Goal: Communication & Community: Ask a question

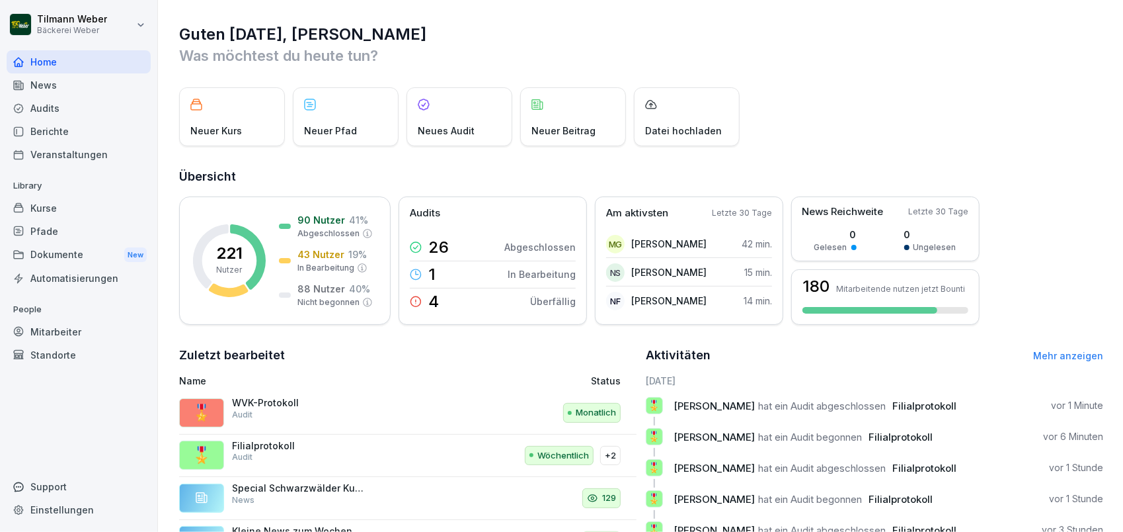
click at [56, 114] on div "Audits" at bounding box center [79, 108] width 144 height 23
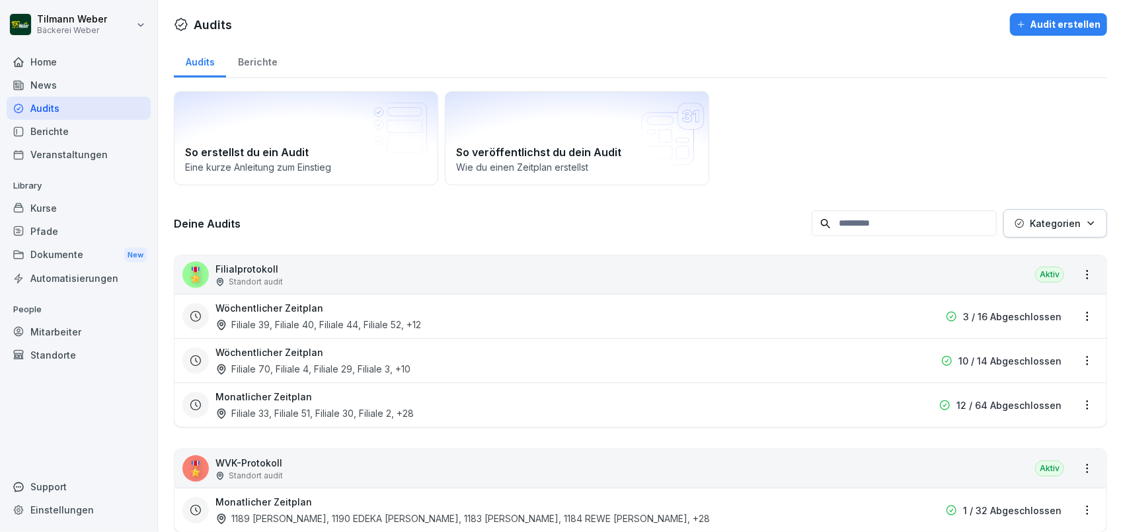
scroll to position [40, 0]
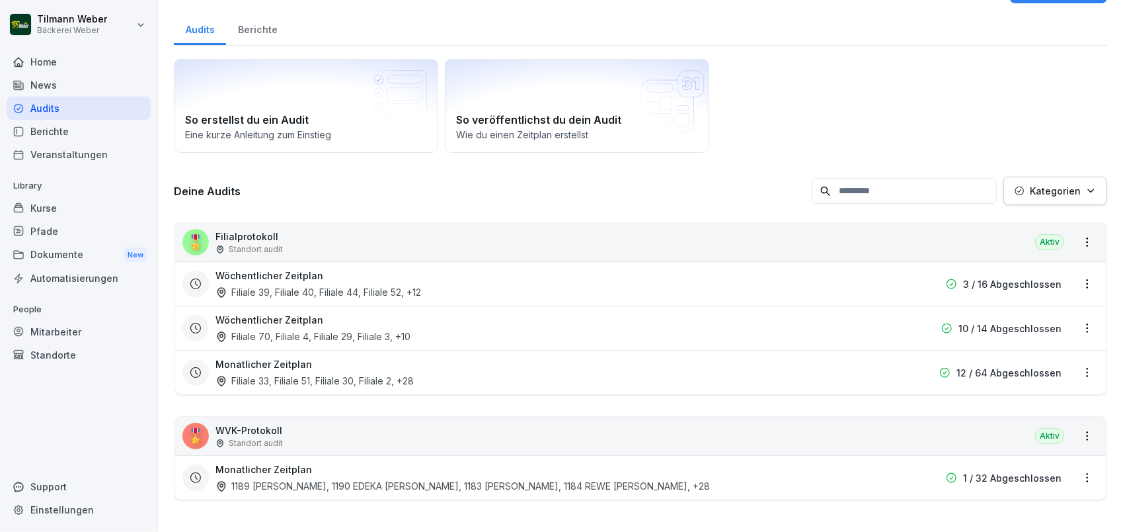
click at [288, 232] on div "🎖️ Filialprotokoll Standort audit Aktiv" at bounding box center [641, 242] width 932 height 38
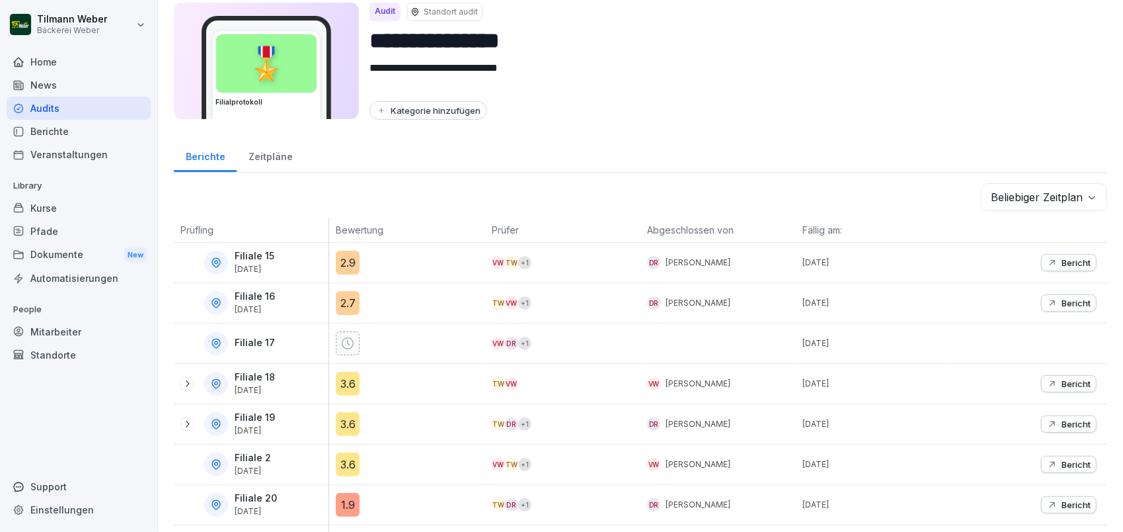
scroll to position [216, 0]
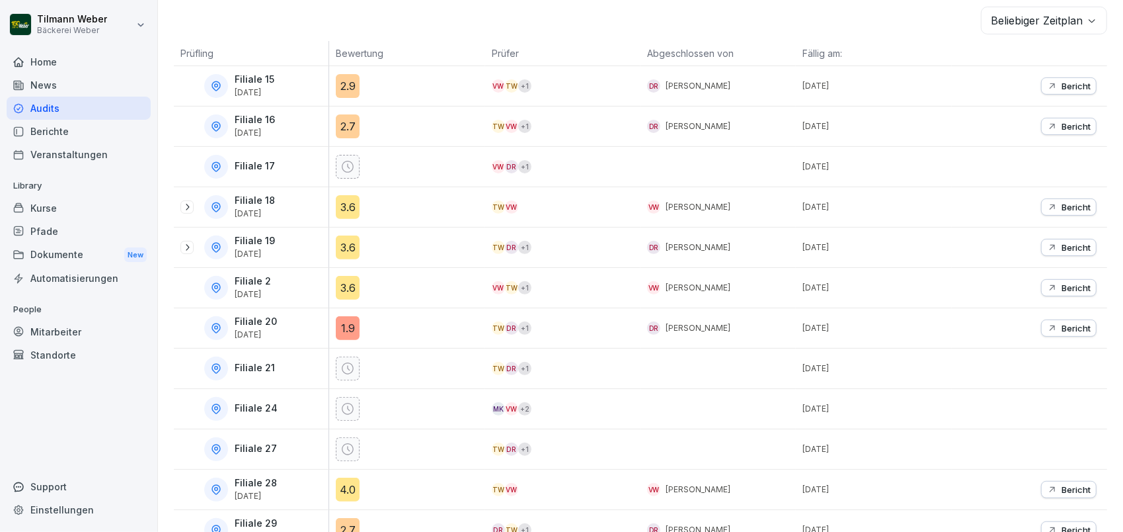
click at [188, 207] on icon at bounding box center [187, 207] width 11 height 11
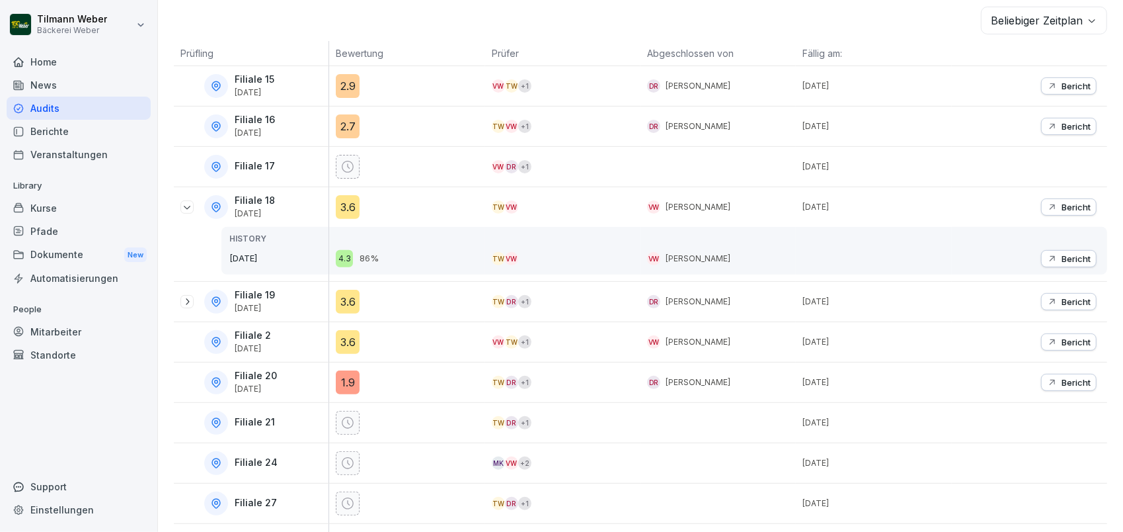
click at [189, 302] on icon at bounding box center [187, 301] width 11 height 11
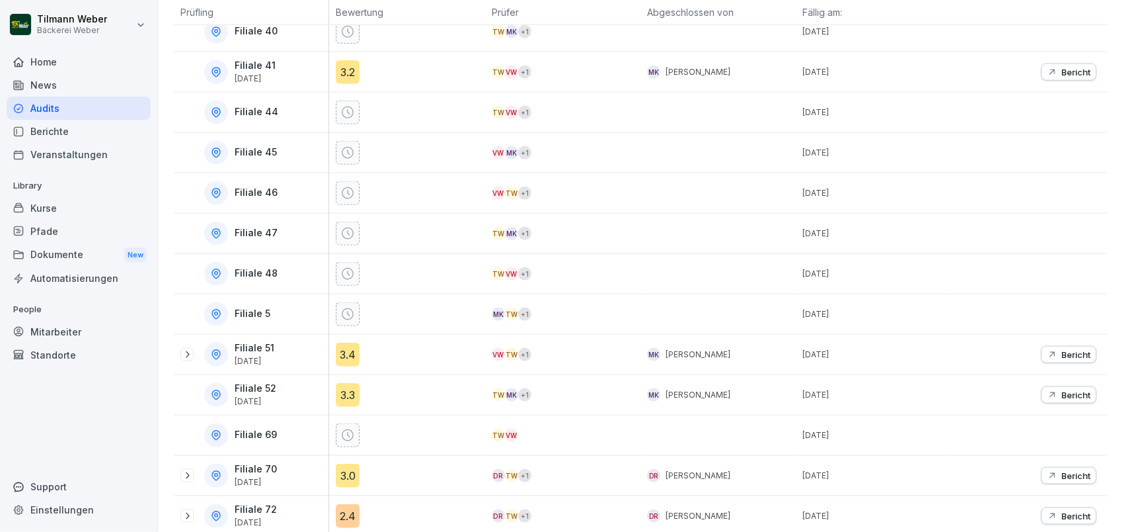
scroll to position [1164, 0]
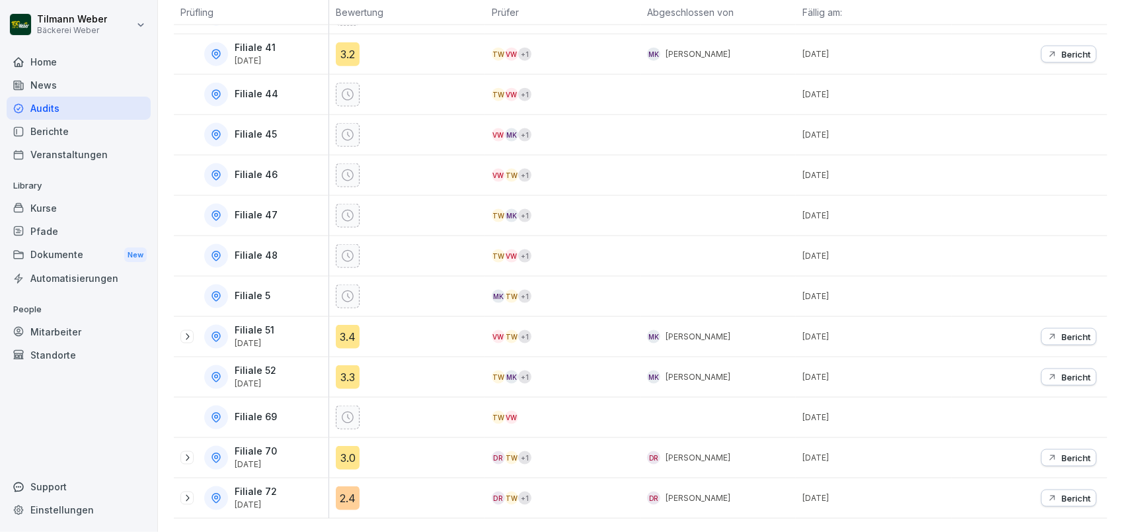
click at [191, 331] on icon at bounding box center [187, 336] width 11 height 11
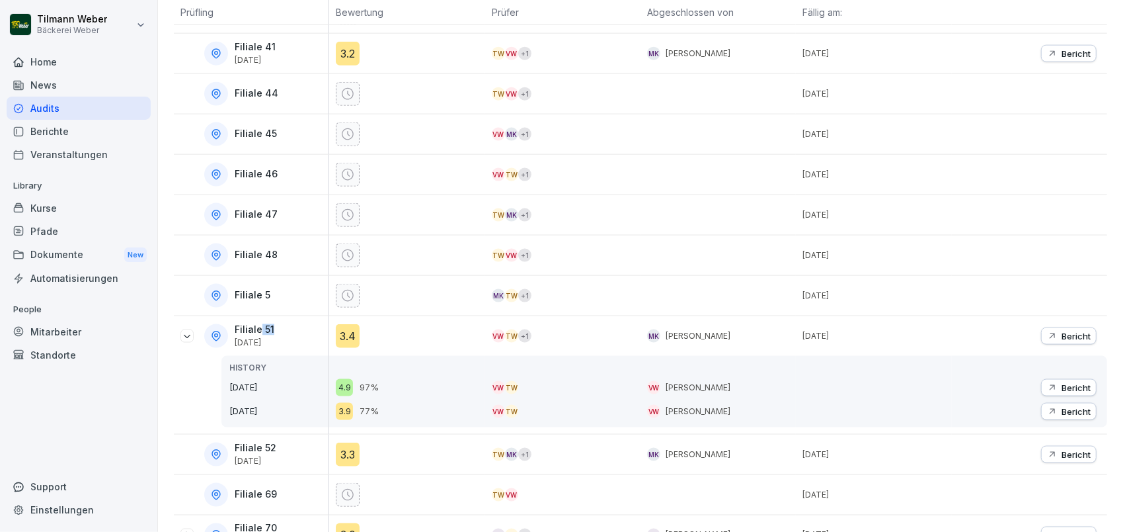
drag, startPoint x: 258, startPoint y: 320, endPoint x: 272, endPoint y: 321, distance: 13.9
click at [272, 324] on p "Filiale 51" at bounding box center [255, 329] width 40 height 11
drag, startPoint x: 272, startPoint y: 321, endPoint x: 365, endPoint y: 336, distance: 94.4
click at [365, 336] on div "3.4" at bounding box center [410, 336] width 149 height 24
click at [347, 330] on div "3.4" at bounding box center [348, 336] width 24 height 24
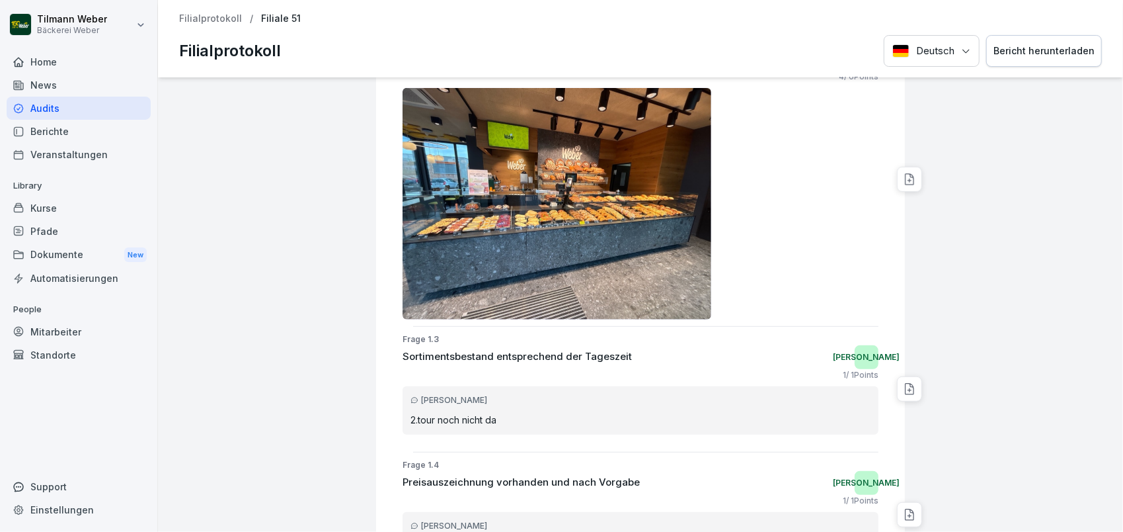
scroll to position [617, 0]
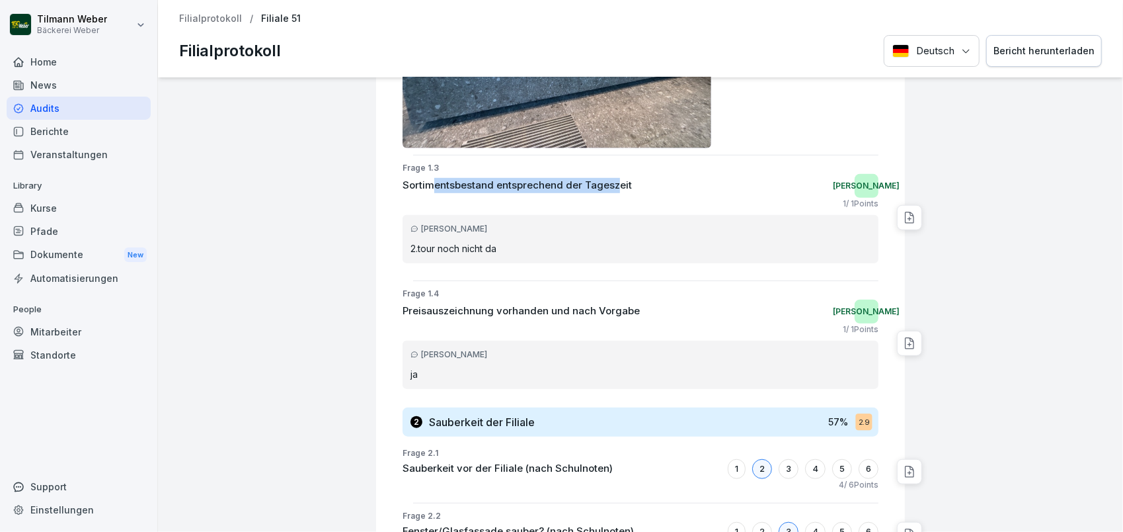
drag, startPoint x: 427, startPoint y: 186, endPoint x: 607, endPoint y: 184, distance: 179.9
click at [607, 184] on p "Sortimentsbestand entsprechend der Tageszeit" at bounding box center [517, 185] width 229 height 15
drag, startPoint x: 607, startPoint y: 184, endPoint x: 558, endPoint y: 236, distance: 71.6
click at [567, 235] on div "Michael Kreuzer 2.tour noch nicht da" at bounding box center [641, 239] width 476 height 48
drag, startPoint x: 413, startPoint y: 243, endPoint x: 496, endPoint y: 242, distance: 83.3
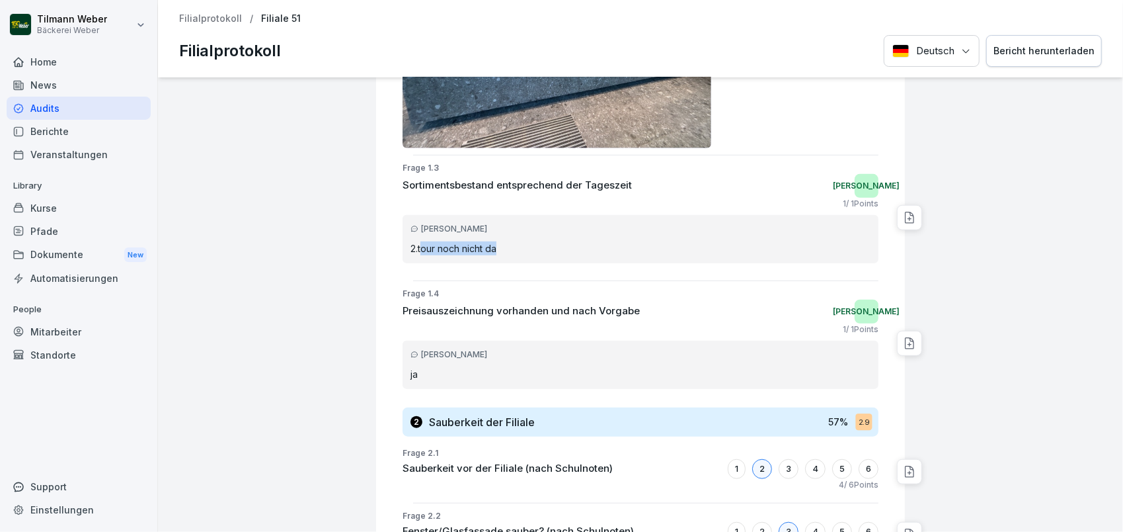
click at [496, 242] on p "2.tour noch nicht da" at bounding box center [641, 248] width 460 height 14
drag, startPoint x: 496, startPoint y: 242, endPoint x: 696, endPoint y: 197, distance: 204.7
click at [696, 198] on div "1 / 1 Points" at bounding box center [641, 204] width 476 height 12
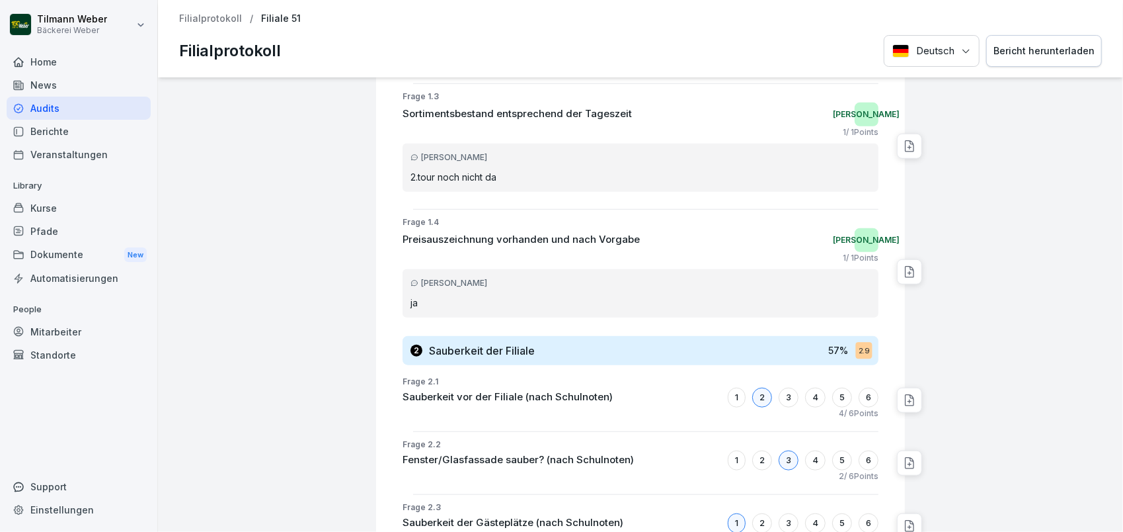
scroll to position [705, 0]
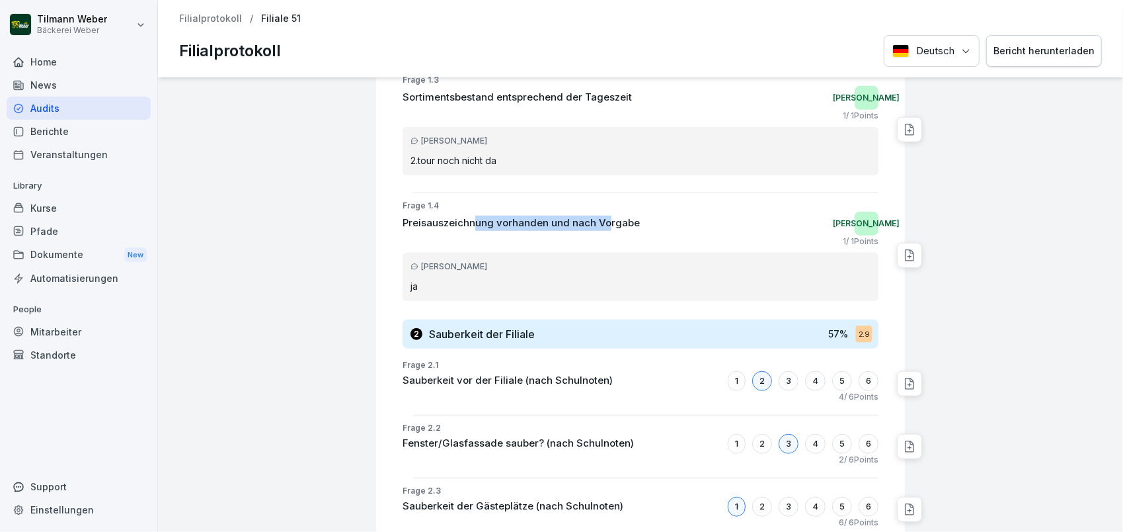
drag, startPoint x: 467, startPoint y: 221, endPoint x: 597, endPoint y: 223, distance: 130.3
click at [597, 223] on p "Preisauszeichnung vorhanden und nach Vorgabe" at bounding box center [521, 223] width 237 height 15
drag, startPoint x: 597, startPoint y: 223, endPoint x: 496, endPoint y: 286, distance: 118.7
click at [496, 286] on p "ja" at bounding box center [641, 286] width 460 height 14
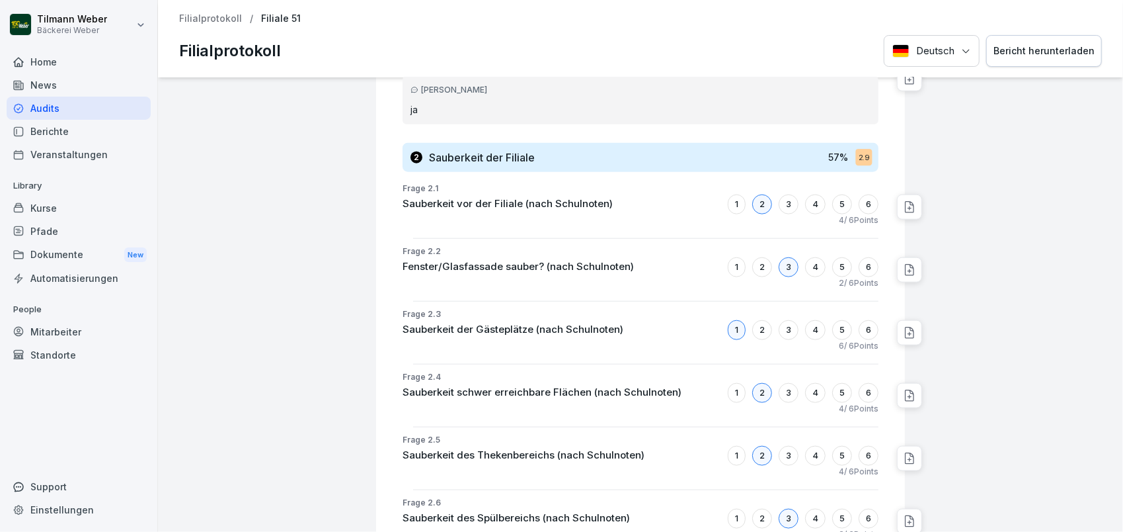
scroll to position [1058, 0]
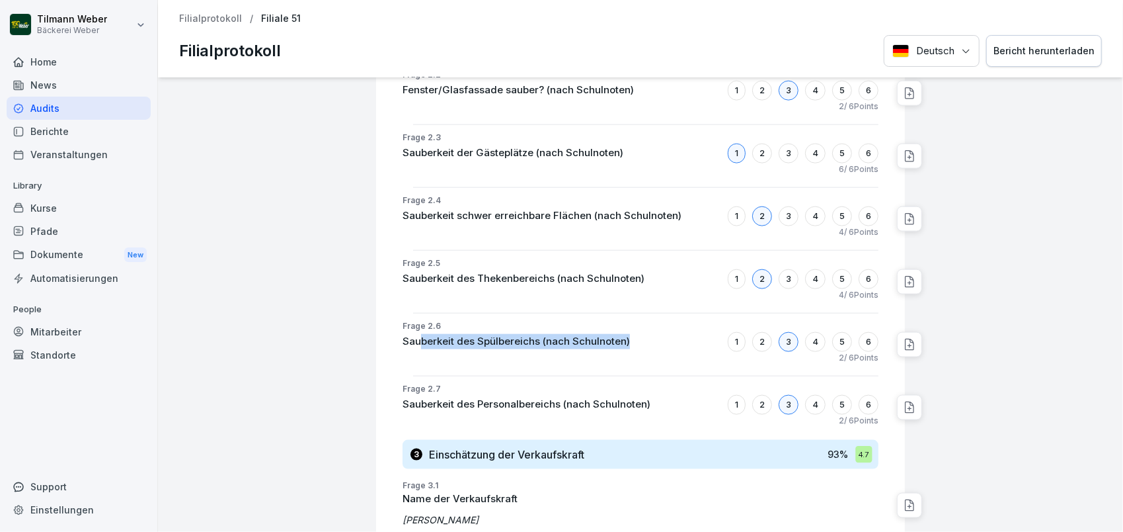
drag, startPoint x: 412, startPoint y: 339, endPoint x: 632, endPoint y: 339, distance: 220.2
click at [632, 339] on div "Sauberkeit des Spülbereichs (nach Schulnoten) 1 2 3 4 5 6" at bounding box center [641, 342] width 476 height 20
drag, startPoint x: 632, startPoint y: 339, endPoint x: 627, endPoint y: 334, distance: 7.5
click at [627, 334] on div "Sauberkeit des Spülbereichs (nach Schulnoten) 1 2 3 4 5 6" at bounding box center [641, 342] width 476 height 20
click at [728, 339] on div "1" at bounding box center [737, 342] width 18 height 20
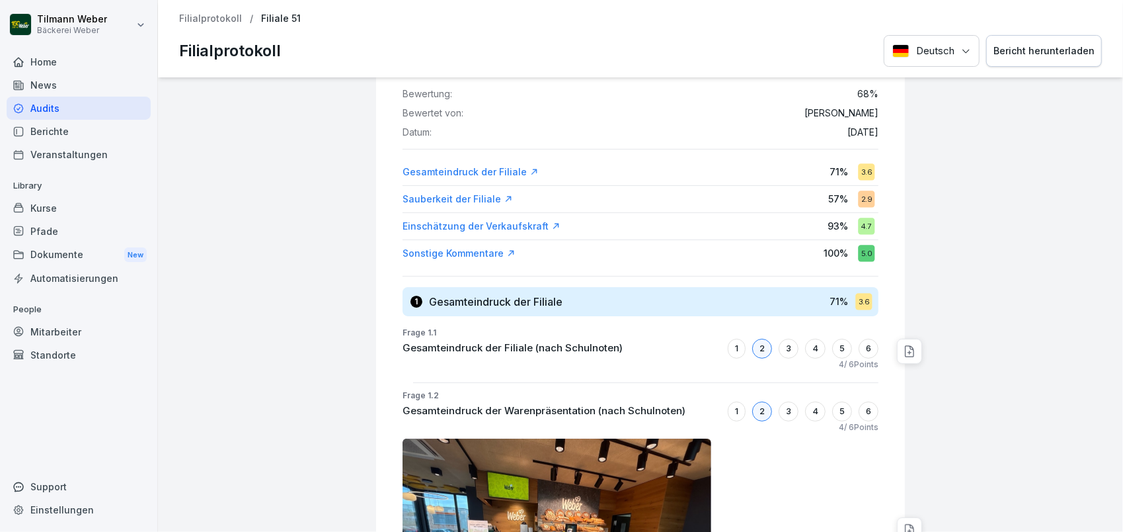
scroll to position [0, 0]
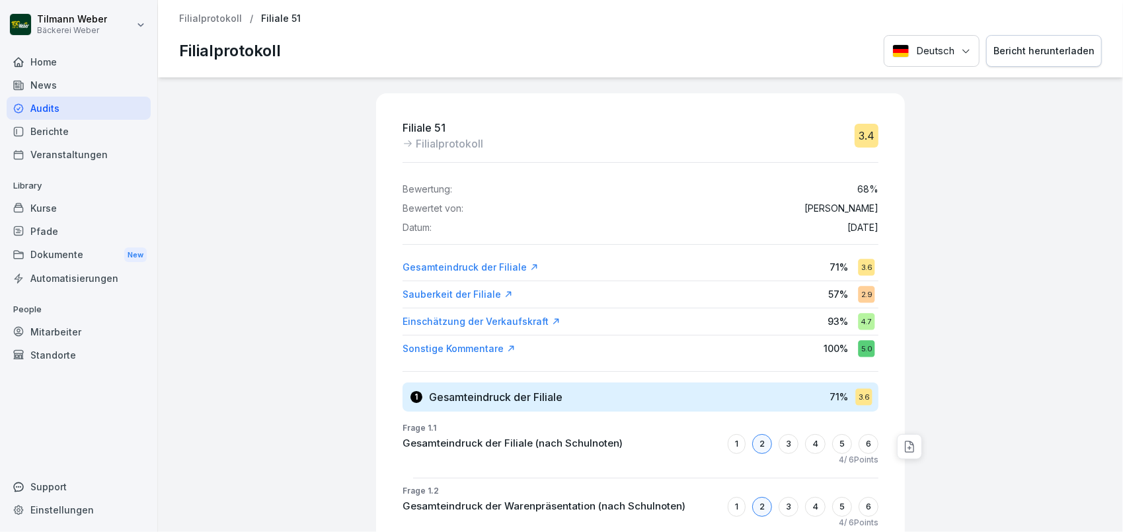
click at [220, 22] on p "Filialprotokoll" at bounding box center [210, 18] width 63 height 11
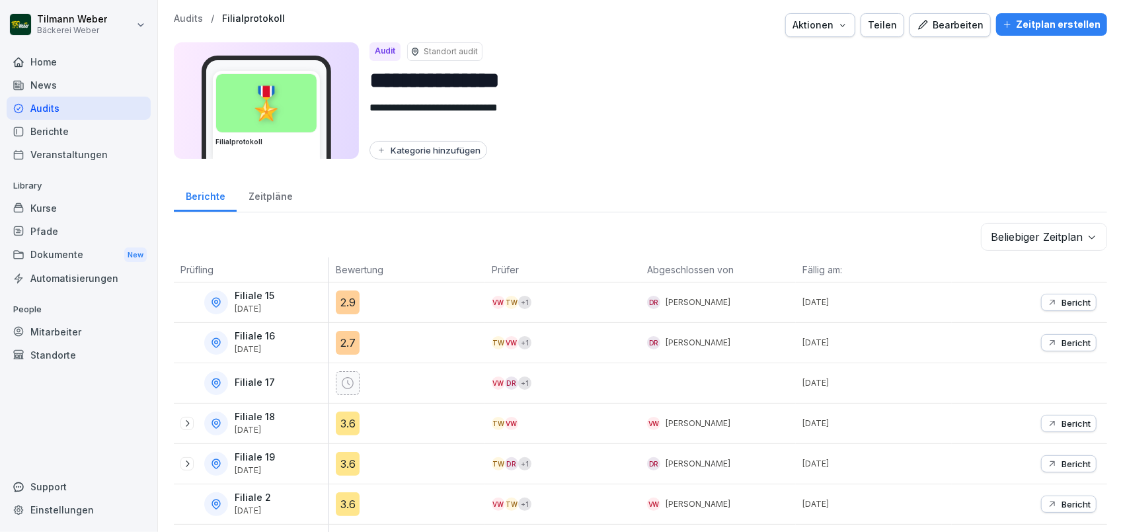
click at [46, 201] on div "Kurse" at bounding box center [79, 207] width 144 height 23
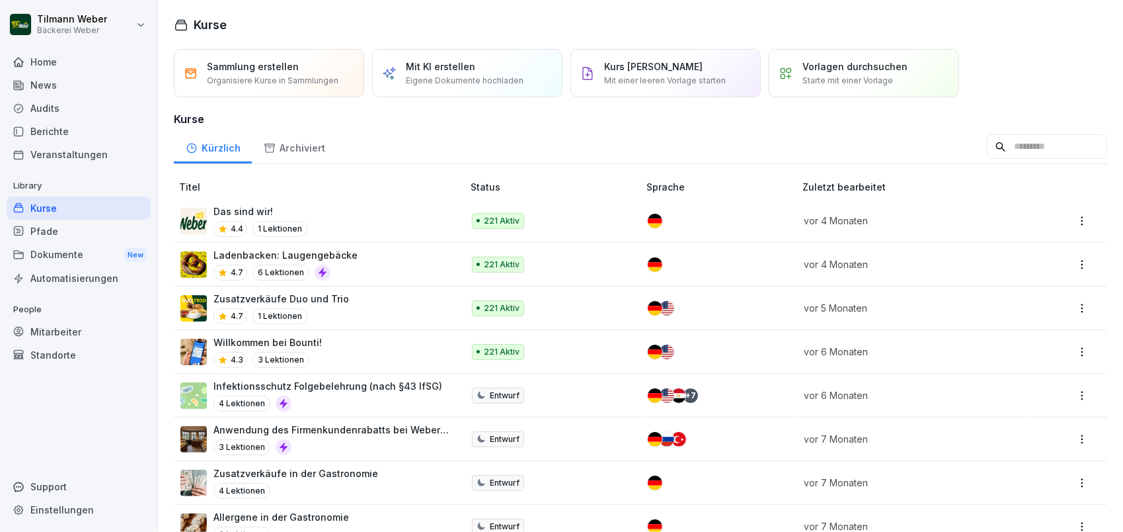
click at [366, 222] on div "Das sind wir! 4.4 1 Lektionen" at bounding box center [315, 220] width 269 height 32
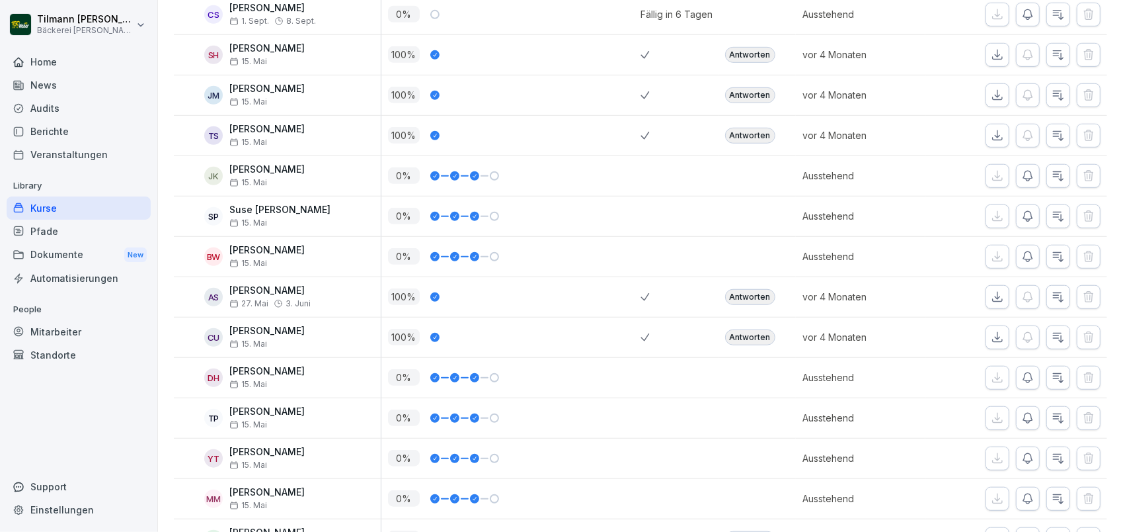
scroll to position [529, 0]
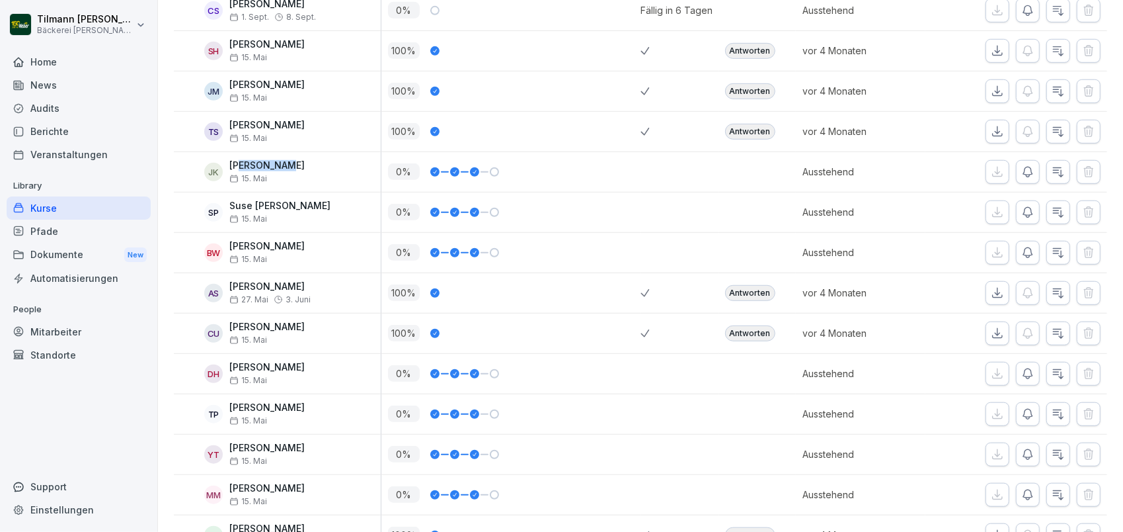
drag, startPoint x: 241, startPoint y: 160, endPoint x: 299, endPoint y: 161, distance: 58.2
click at [299, 161] on div "[PERSON_NAME] [PERSON_NAME] 15. Mai" at bounding box center [281, 171] width 200 height 23
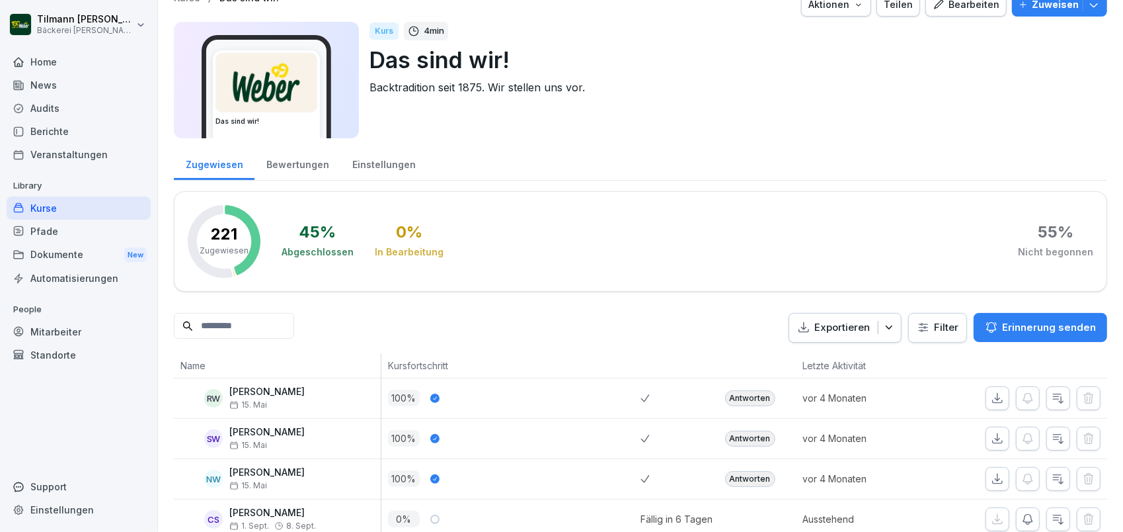
scroll to position [0, 0]
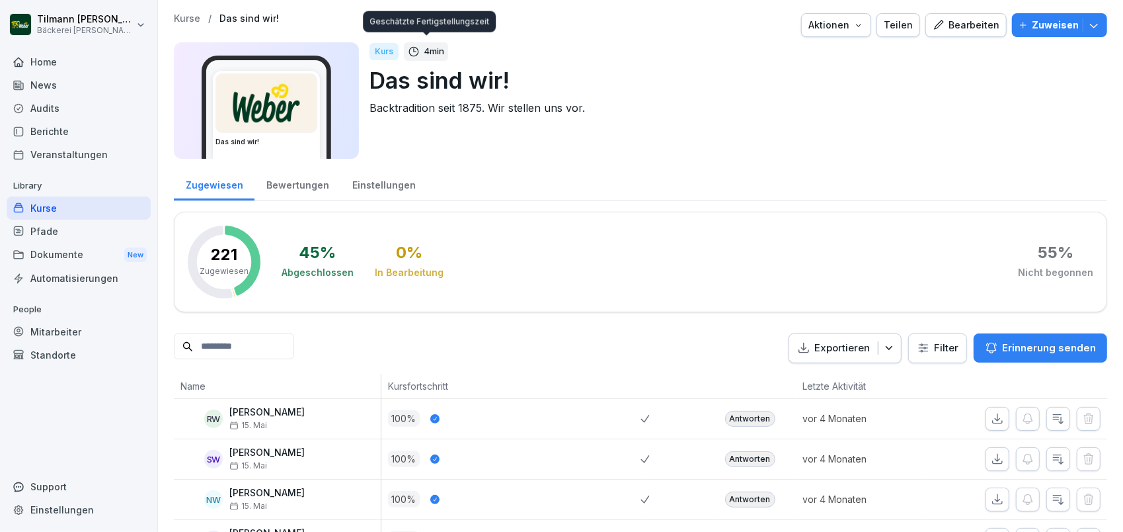
click at [438, 52] on p "4 min" at bounding box center [434, 51] width 20 height 13
click at [791, 116] on div "Kurs 4 min Das sind wir! Backtradition seit 1875. Wir stellen uns vor." at bounding box center [733, 100] width 727 height 116
click at [189, 17] on p "Kurse" at bounding box center [187, 18] width 26 height 11
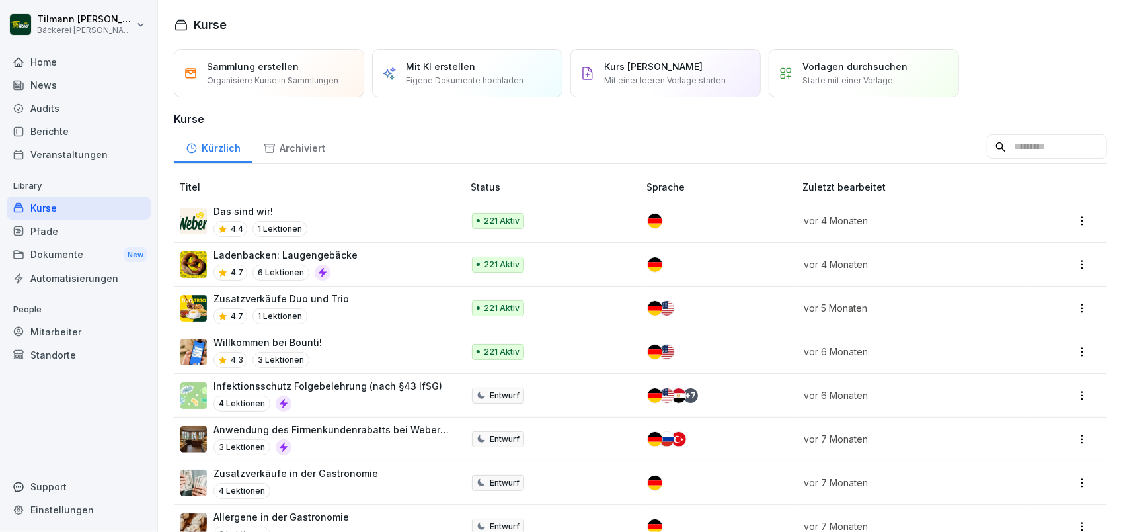
click at [69, 65] on div "Home" at bounding box center [79, 61] width 144 height 23
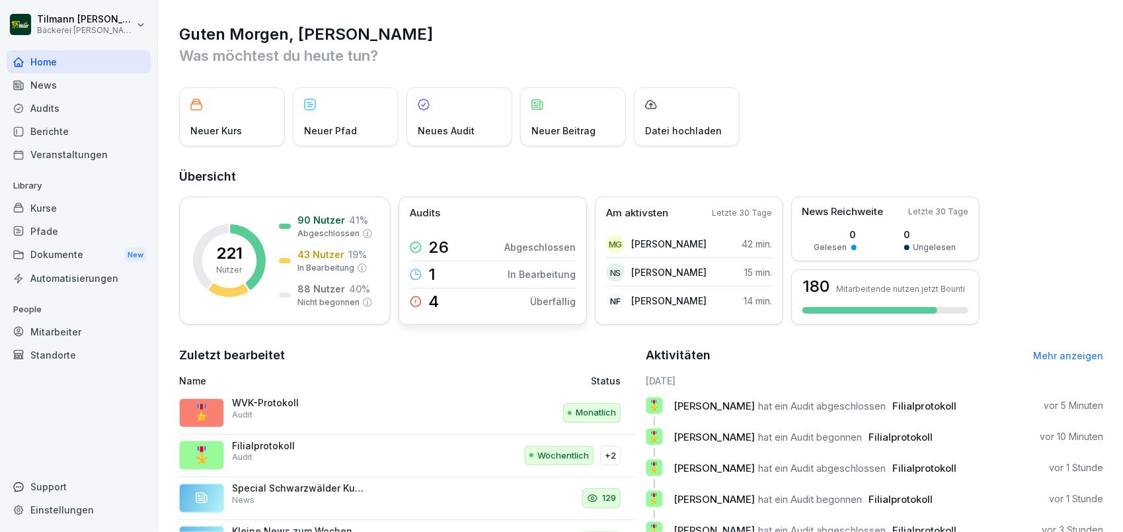
click at [544, 303] on p "Überfällig" at bounding box center [553, 301] width 46 height 14
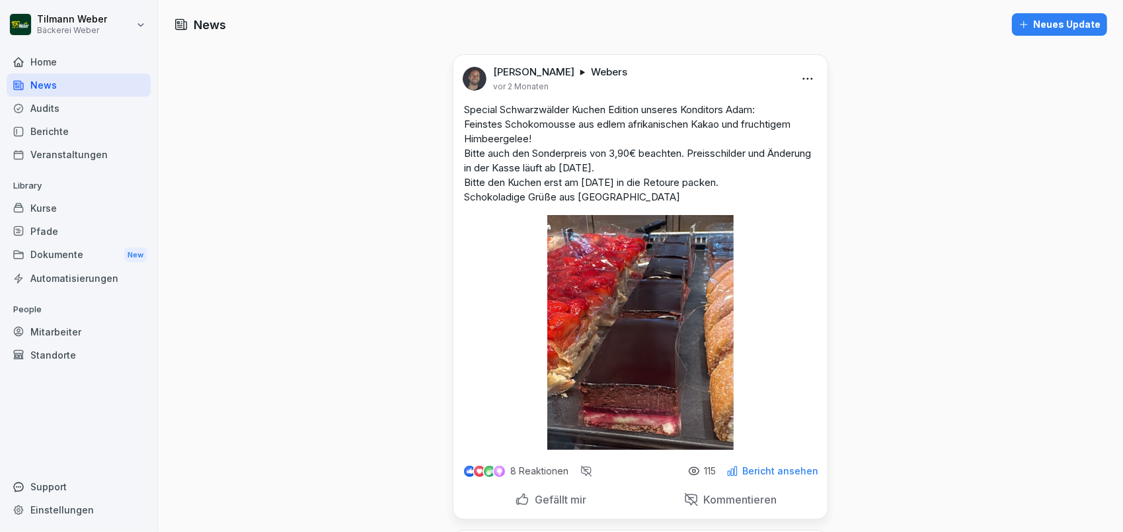
click at [78, 504] on div "Einstellungen" at bounding box center [79, 509] width 144 height 23
select select "**"
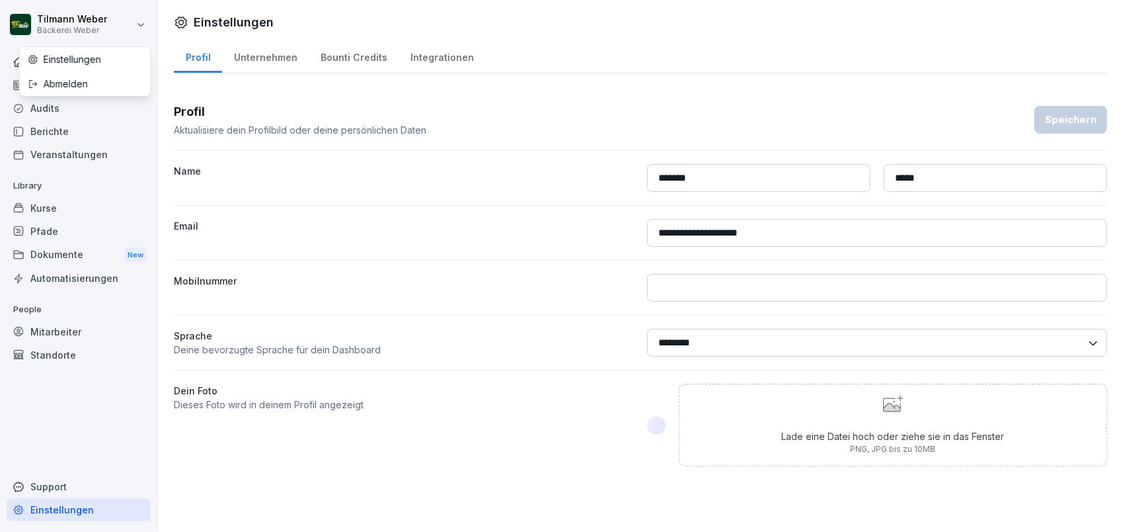
click at [143, 19] on html "**********" at bounding box center [561, 266] width 1123 height 532
click at [102, 63] on div "Einstellungen" at bounding box center [85, 59] width 131 height 24
click at [356, 57] on div "Bounti Credits" at bounding box center [354, 56] width 90 height 34
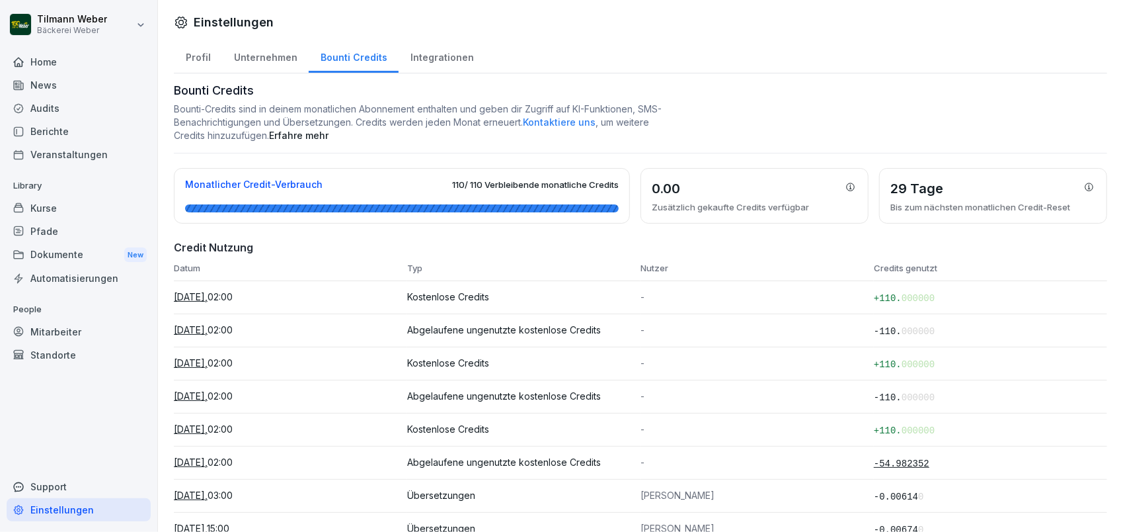
click at [436, 67] on div "Integrationen" at bounding box center [442, 56] width 87 height 34
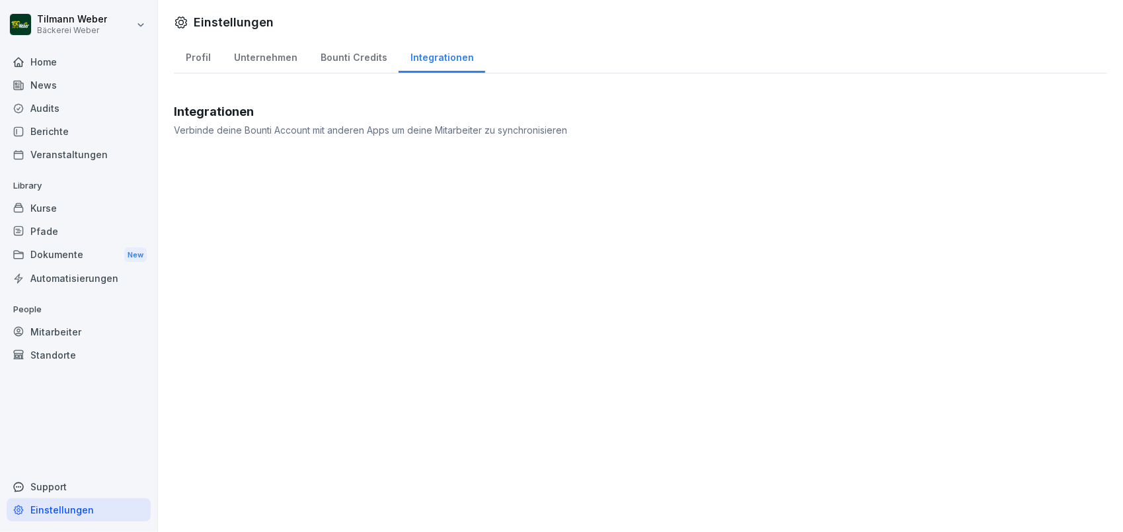
click at [209, 59] on div "Profil" at bounding box center [198, 56] width 48 height 34
select select "**"
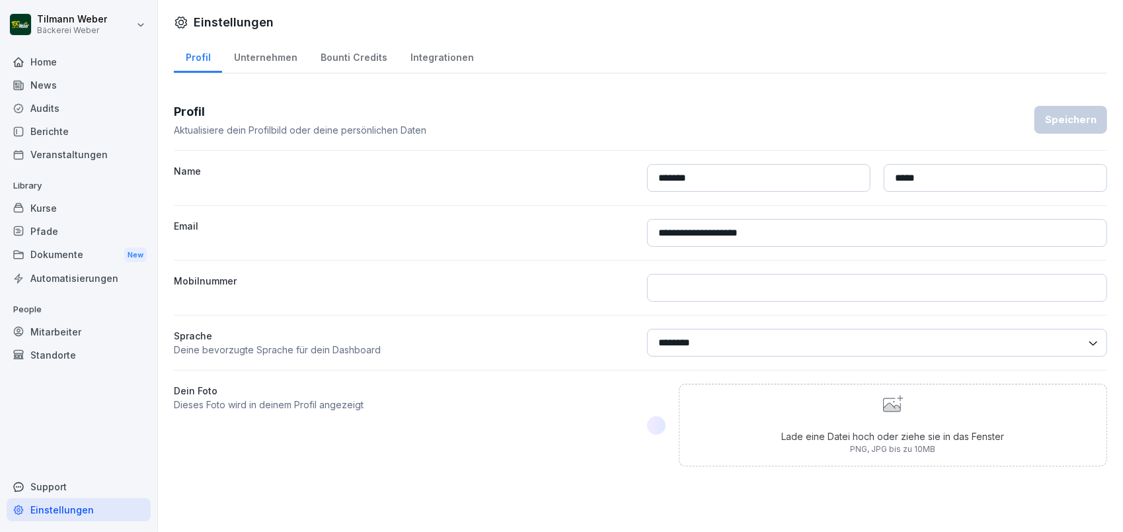
click at [349, 59] on div "Bounti Credits" at bounding box center [354, 56] width 90 height 34
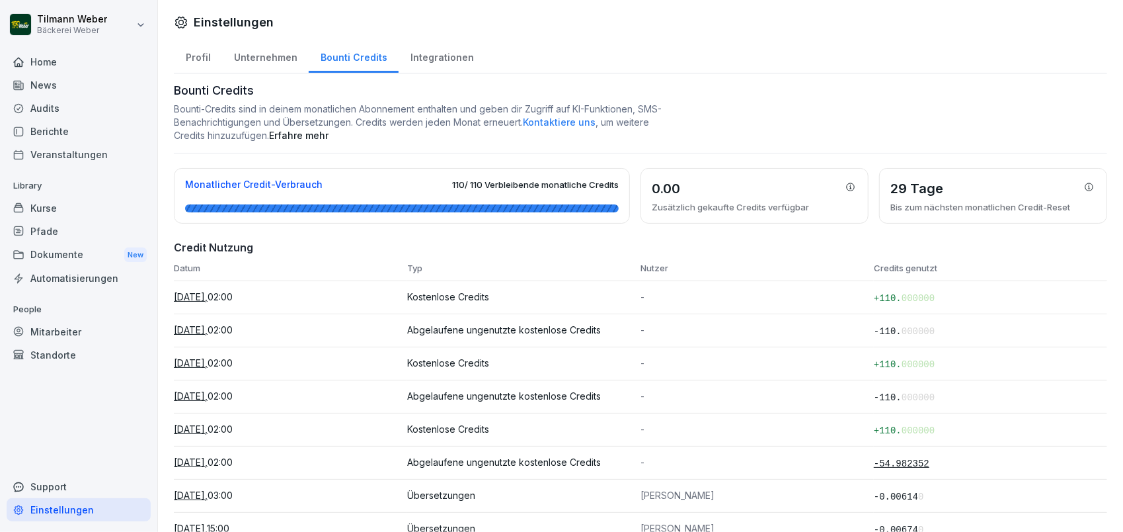
click at [261, 59] on div "Unternehmen" at bounding box center [265, 56] width 87 height 34
select select "**"
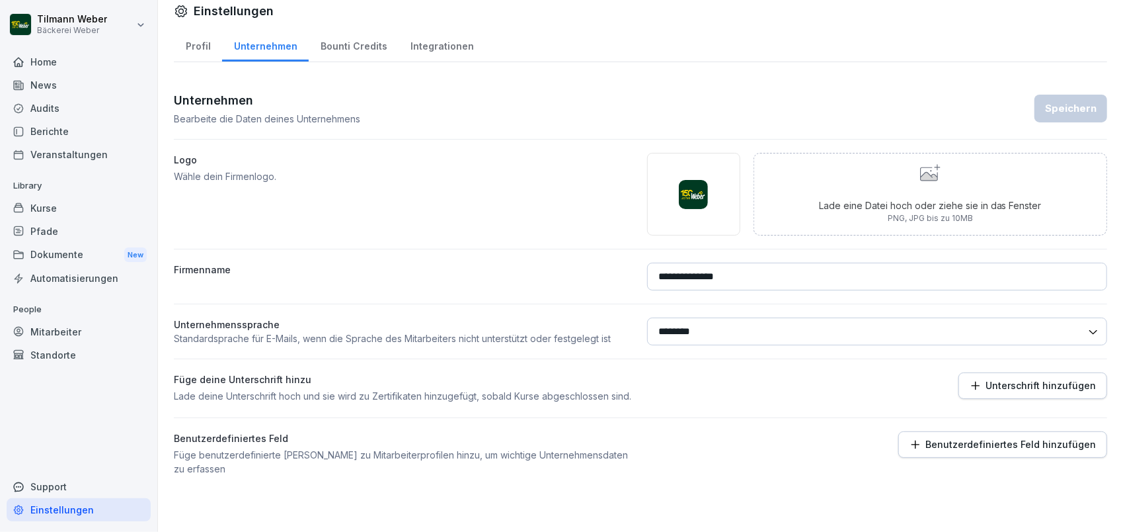
scroll to position [32, 0]
click at [71, 484] on div "Support" at bounding box center [79, 486] width 144 height 23
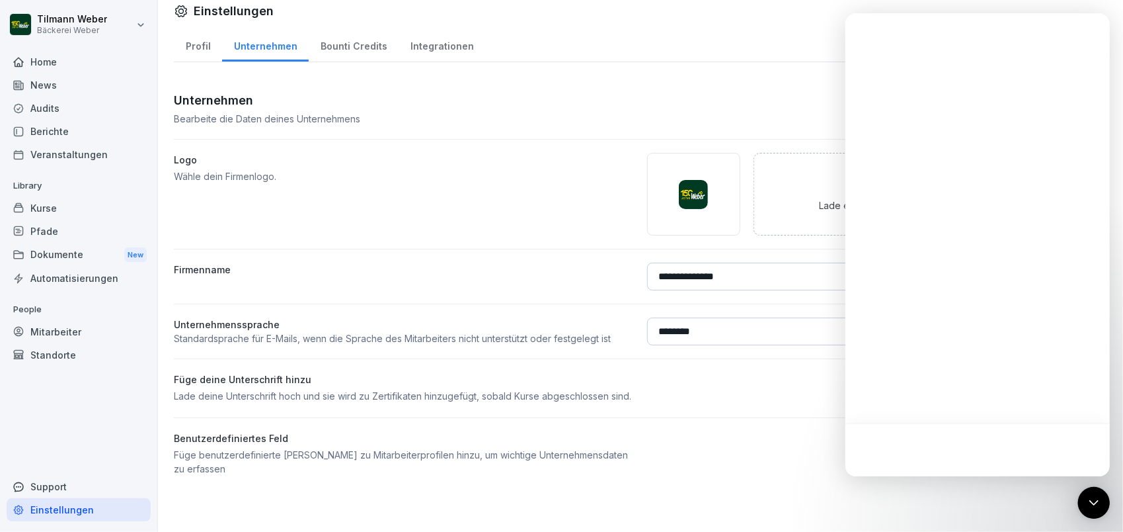
scroll to position [0, 0]
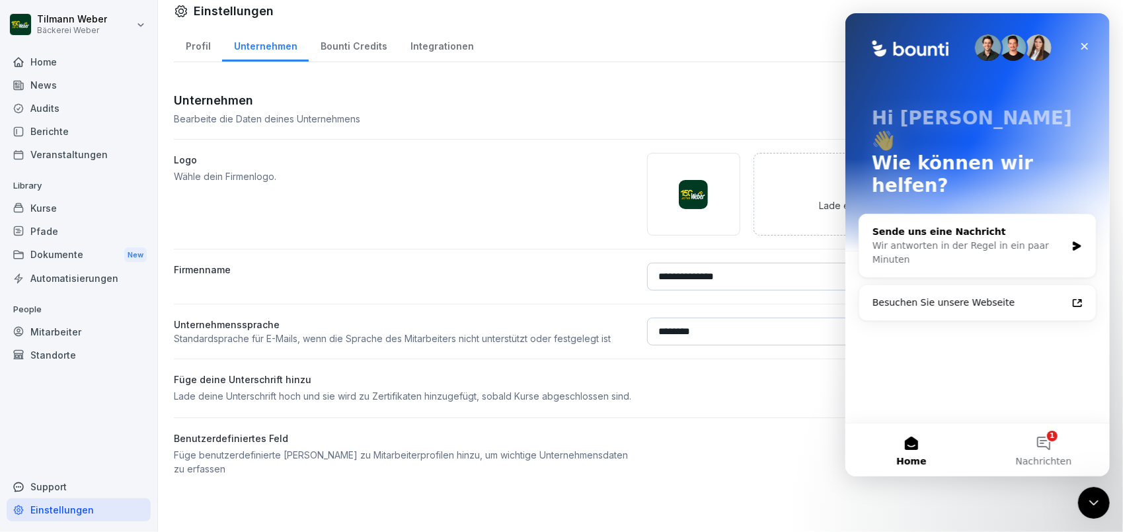
click at [946, 239] on div "Wir antworten in der Regel in ein paar Minuten" at bounding box center [969, 253] width 194 height 28
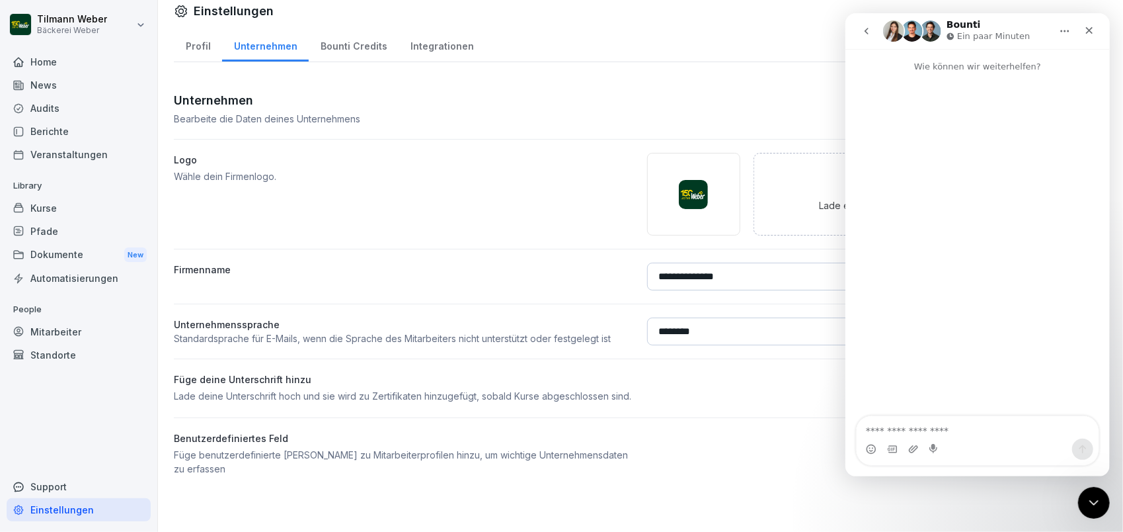
click at [950, 426] on textarea "Nachricht senden..." at bounding box center [977, 427] width 242 height 22
type textarea "**********"
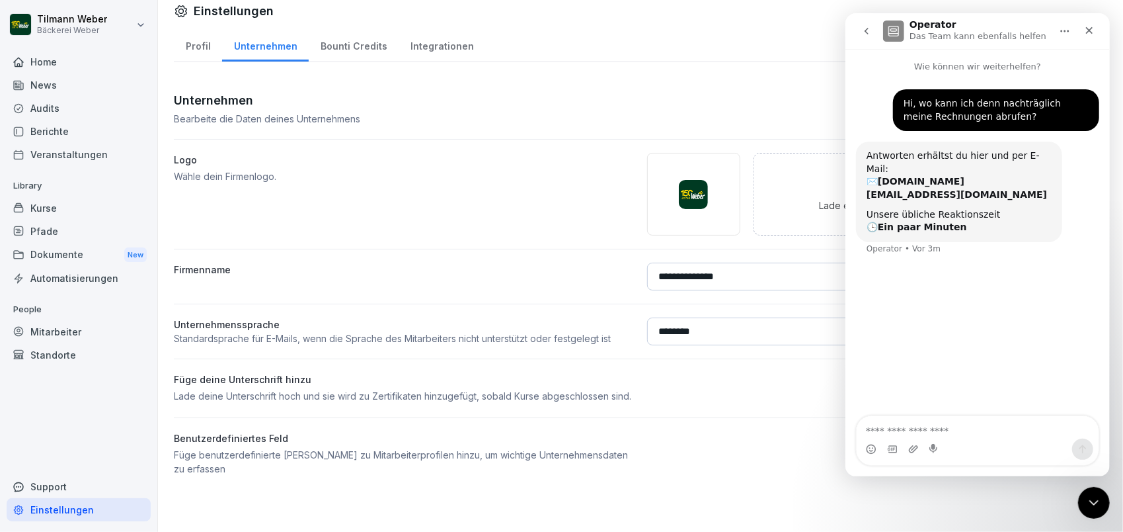
click at [988, 274] on div "Hi, wo kann ich denn nachträglich meine Rechnungen abrufen? Tilmann • Vor 3m An…" at bounding box center [977, 245] width 264 height 344
